Goal: Find specific page/section: Find specific page/section

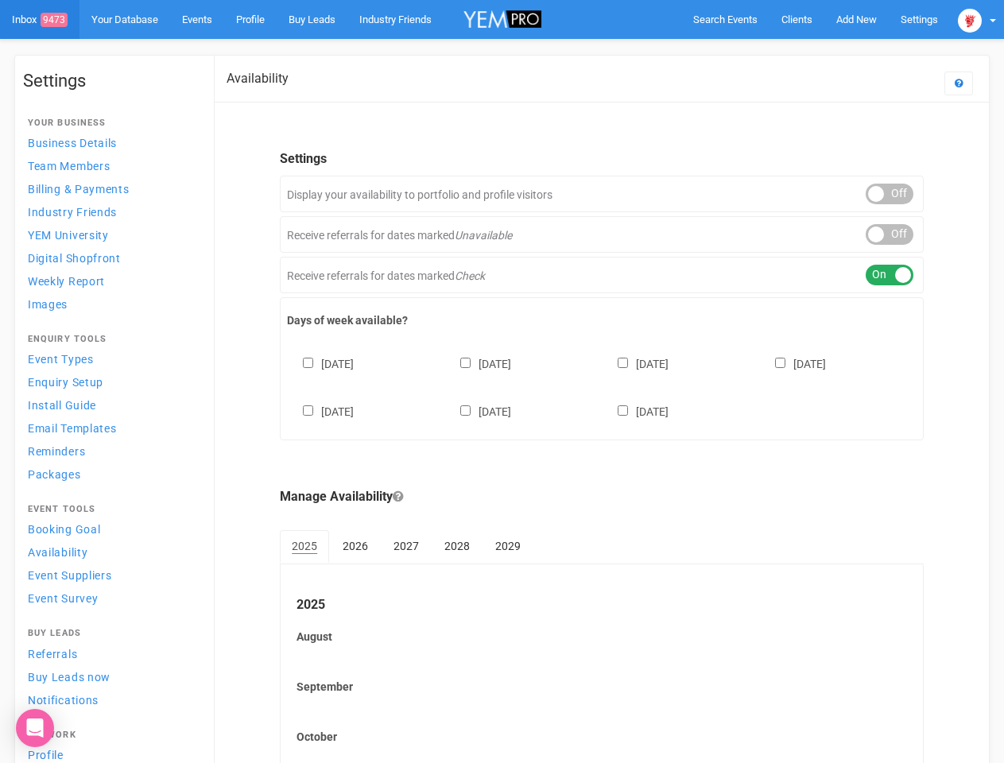
click at [501, 381] on div "[DATE] [DATE] [DATE] [DATE] [DATE] [DATE] [DATE]" at bounding box center [601, 379] width 629 height 95
click at [725, 19] on span "Search Events" at bounding box center [725, 20] width 64 height 12
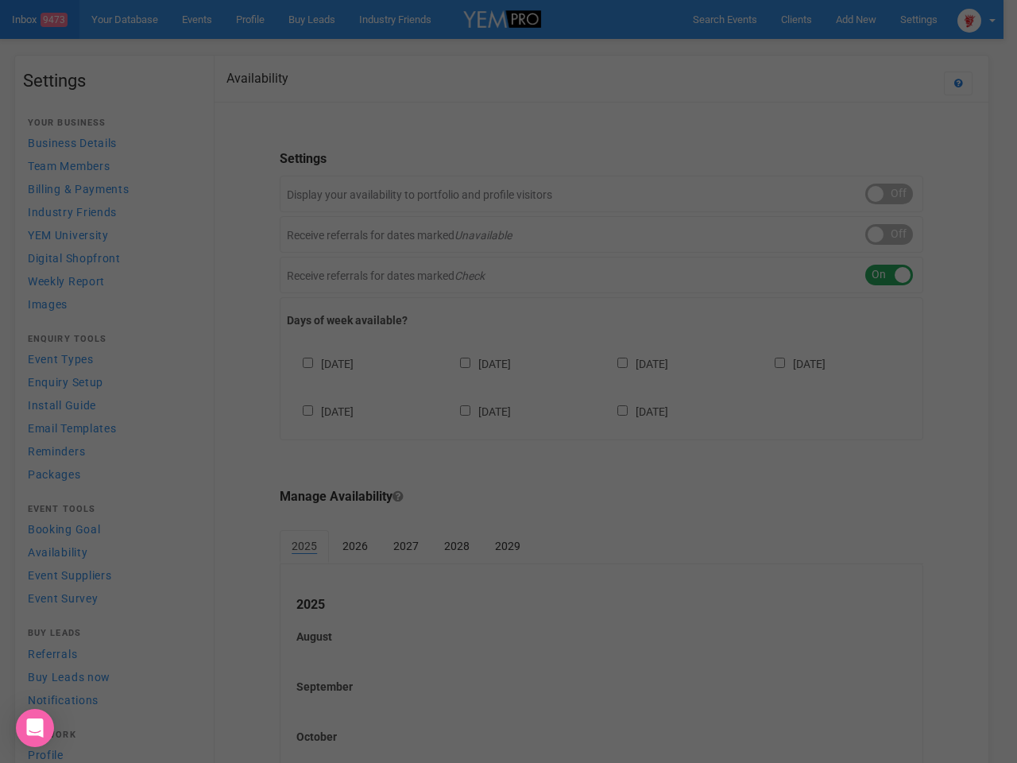
click at [0, 0] on div "Loading..." at bounding box center [0, 0] width 0 height 0
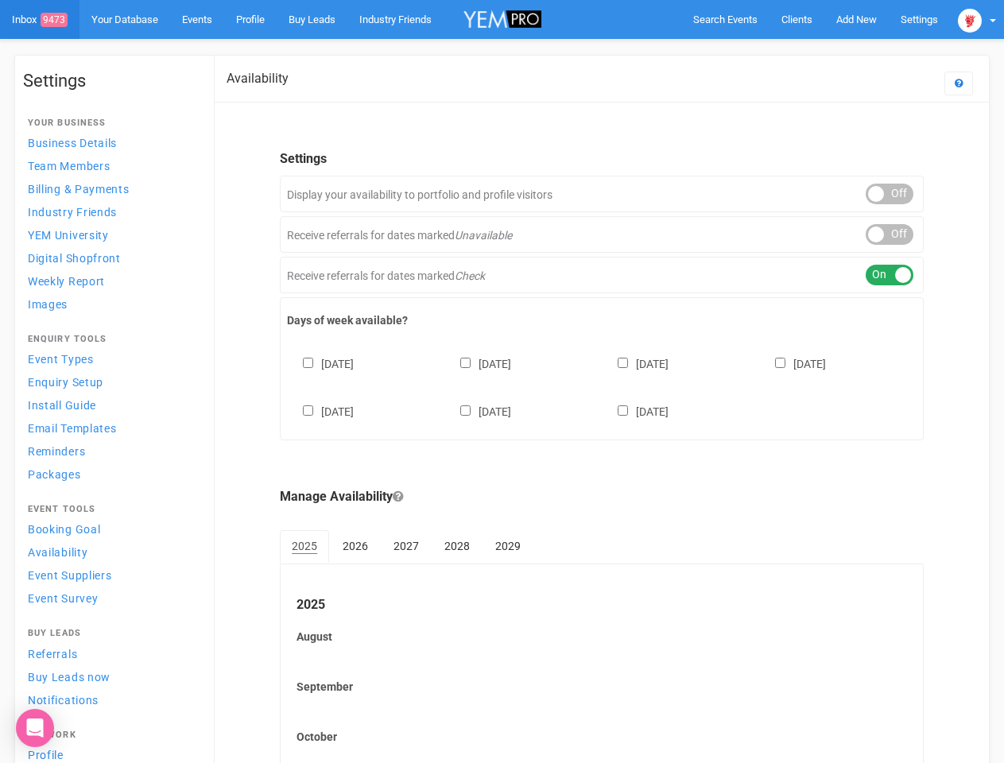
click at [889, 234] on div "ON OFF" at bounding box center [890, 234] width 48 height 21
click at [889, 275] on div "ON OFF" at bounding box center [890, 275] width 48 height 21
click at [602, 385] on div "[DATE] [DATE] [DATE] [DATE] [DATE] [DATE] [DATE]" at bounding box center [601, 379] width 629 height 95
